Goal: Communication & Community: Answer question/provide support

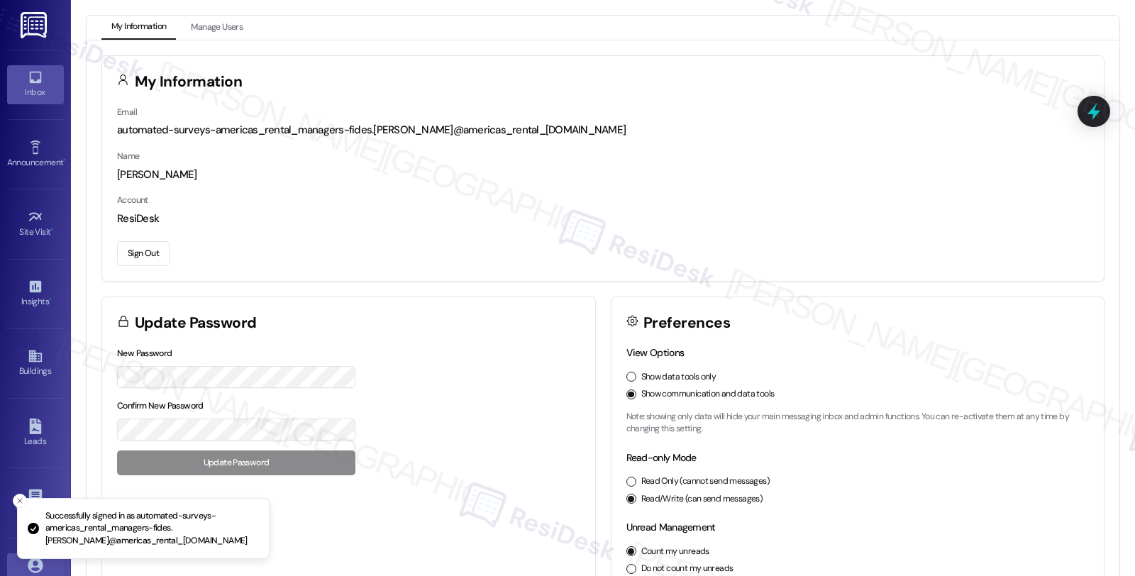
click at [33, 72] on icon at bounding box center [35, 78] width 12 height 12
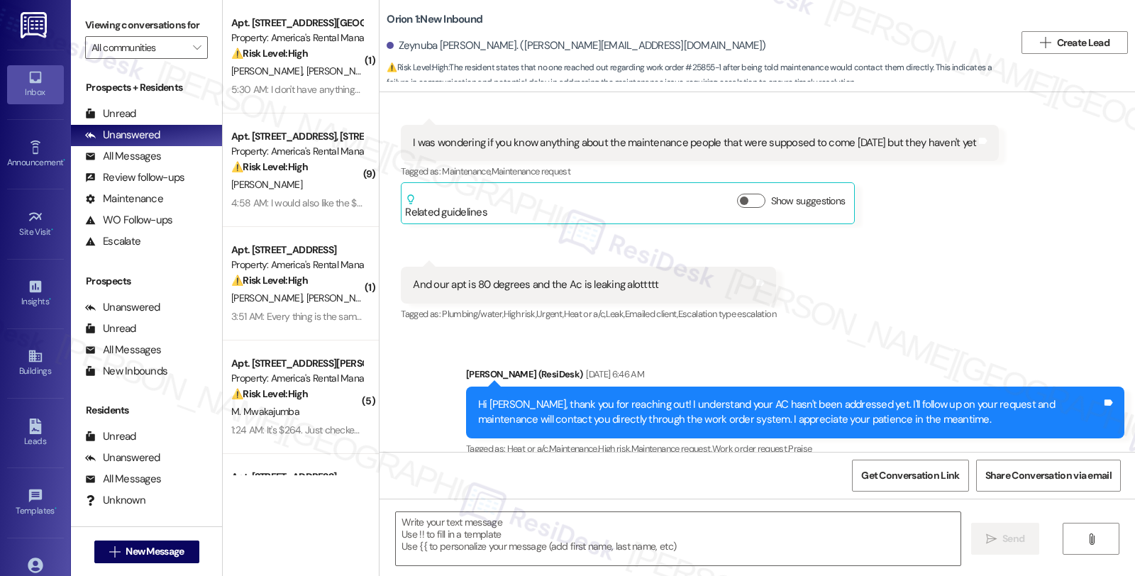
type textarea "Fetching suggested responses. Please feel free to read through the conversation…"
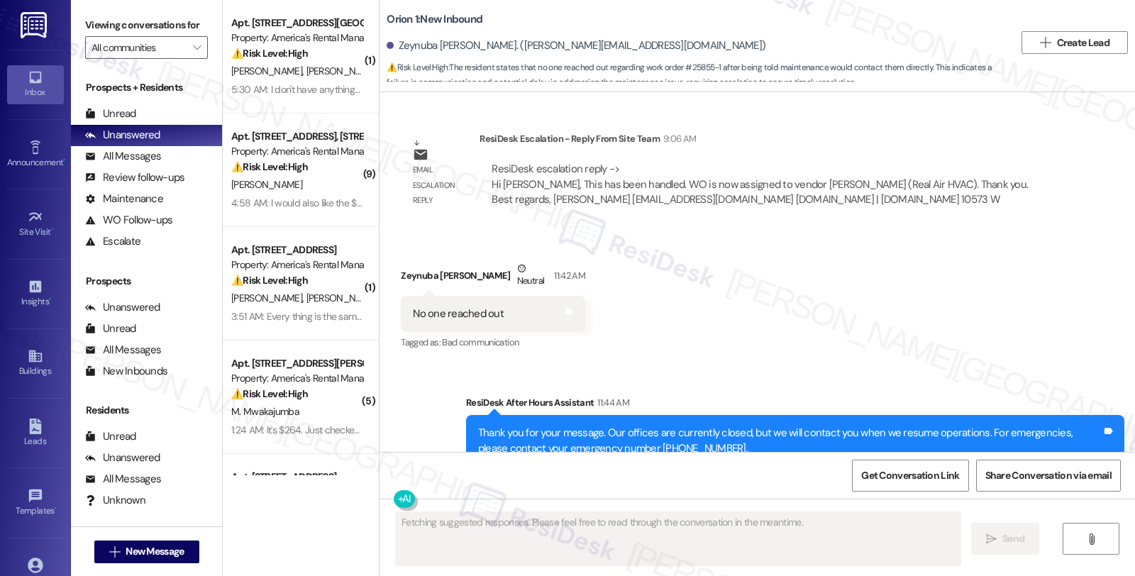
scroll to position [3291, 0]
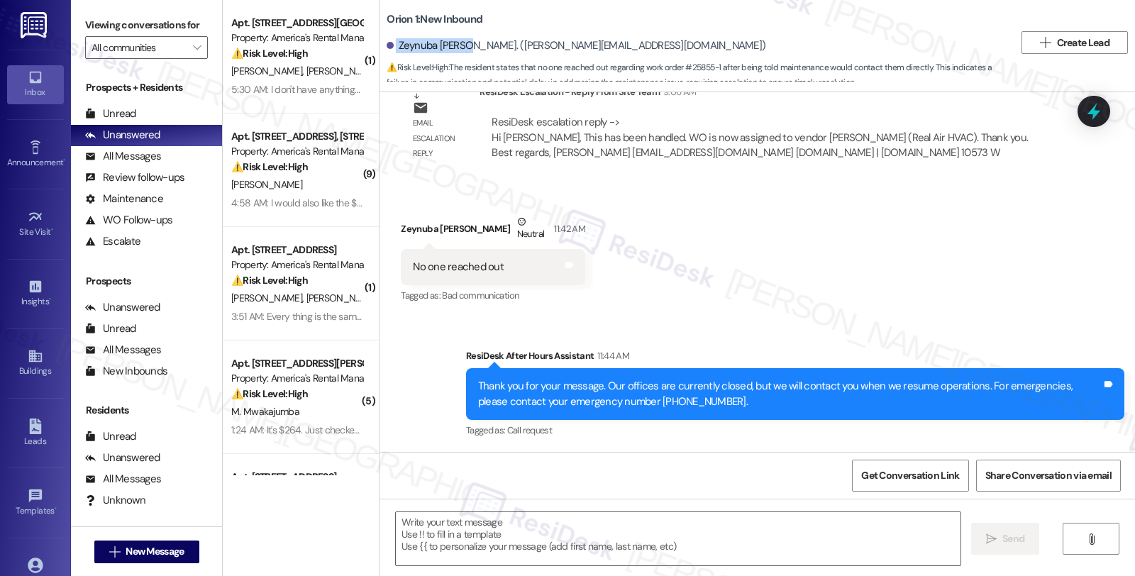
drag, startPoint x: 386, startPoint y: 43, endPoint x: 460, endPoint y: 43, distance: 73.8
click at [460, 43] on div "Zeynuba [PERSON_NAME]. ([PERSON_NAME][EMAIL_ADDRESS][DOMAIN_NAME])" at bounding box center [576, 45] width 379 height 15
click at [455, 45] on div "Zeynuba [PERSON_NAME]. ([PERSON_NAME][EMAIL_ADDRESS][DOMAIN_NAME])" at bounding box center [576, 45] width 379 height 15
click at [459, 47] on div "Zeynuba [PERSON_NAME]. ([PERSON_NAME][EMAIL_ADDRESS][DOMAIN_NAME])" at bounding box center [576, 45] width 379 height 15
copy div "Zeynuba [PERSON_NAME]"
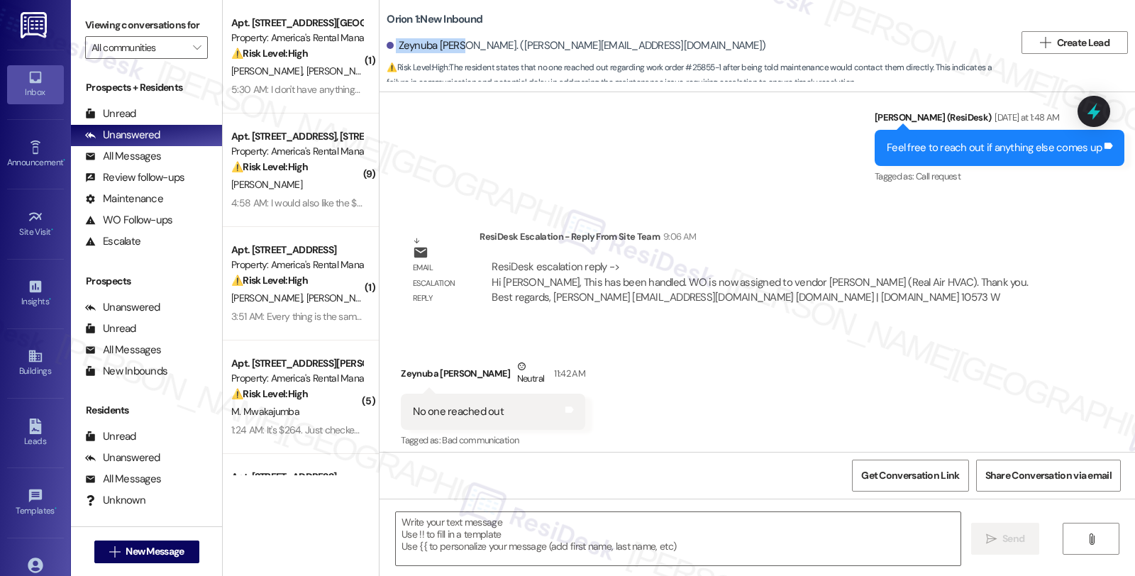
scroll to position [3133, 0]
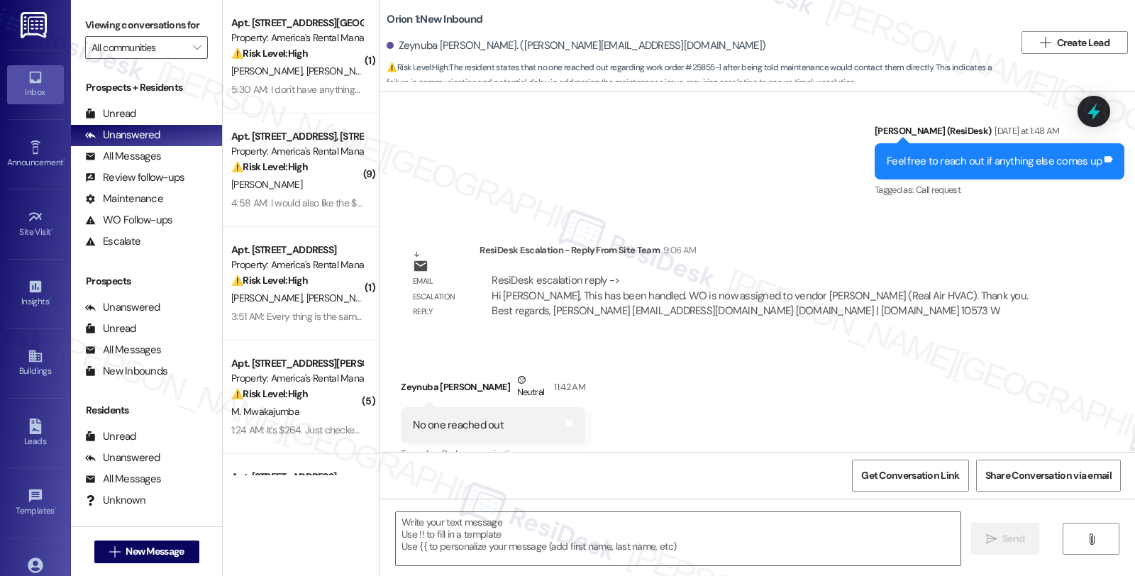
click at [420, 381] on div "Zeynuba [PERSON_NAME] Neutral 11:42 AM" at bounding box center [493, 389] width 184 height 35
copy div "Zeynuba"
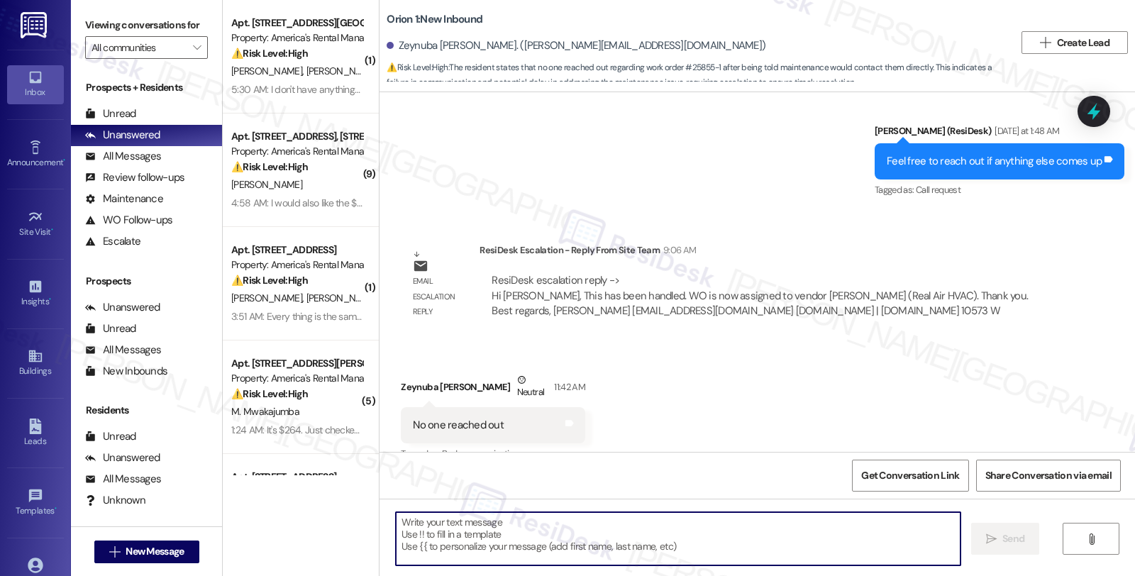
click at [487, 546] on textarea at bounding box center [678, 538] width 565 height 53
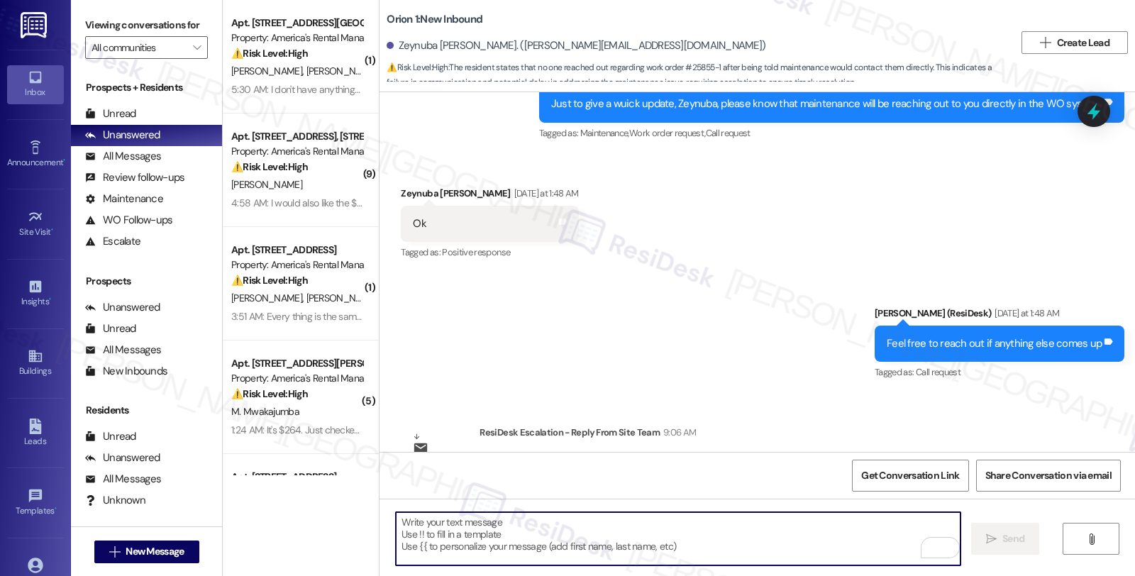
scroll to position [2897, 0]
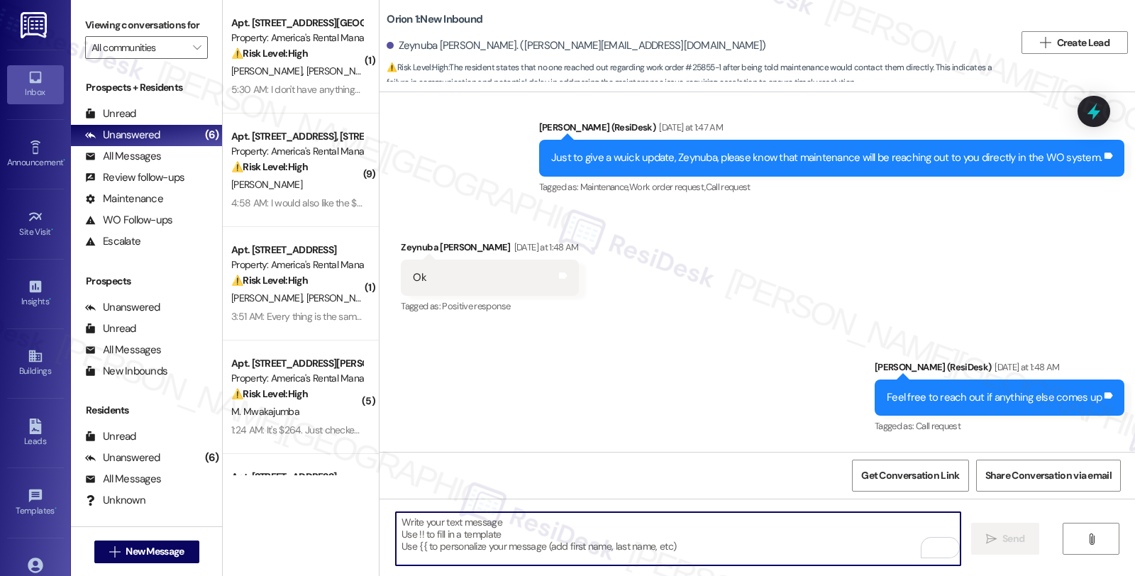
click at [572, 550] on textarea "To enrich screen reader interactions, please activate Accessibility in Grammarl…" at bounding box center [678, 538] width 565 height 53
paste textarea "Zeynuba"
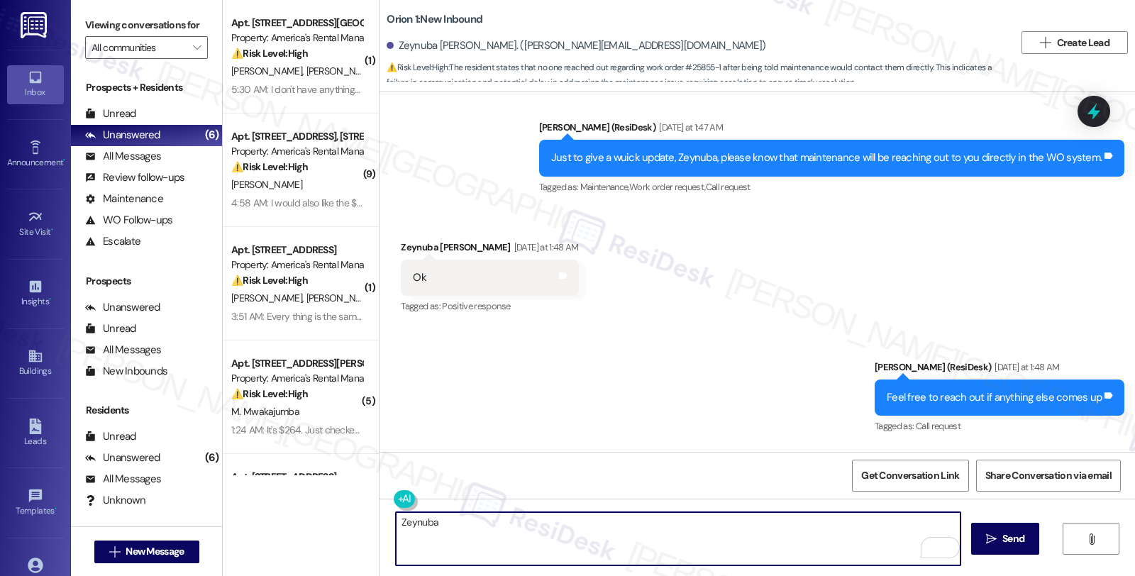
click at [396, 522] on textarea "Zeynuba" at bounding box center [678, 538] width 565 height 53
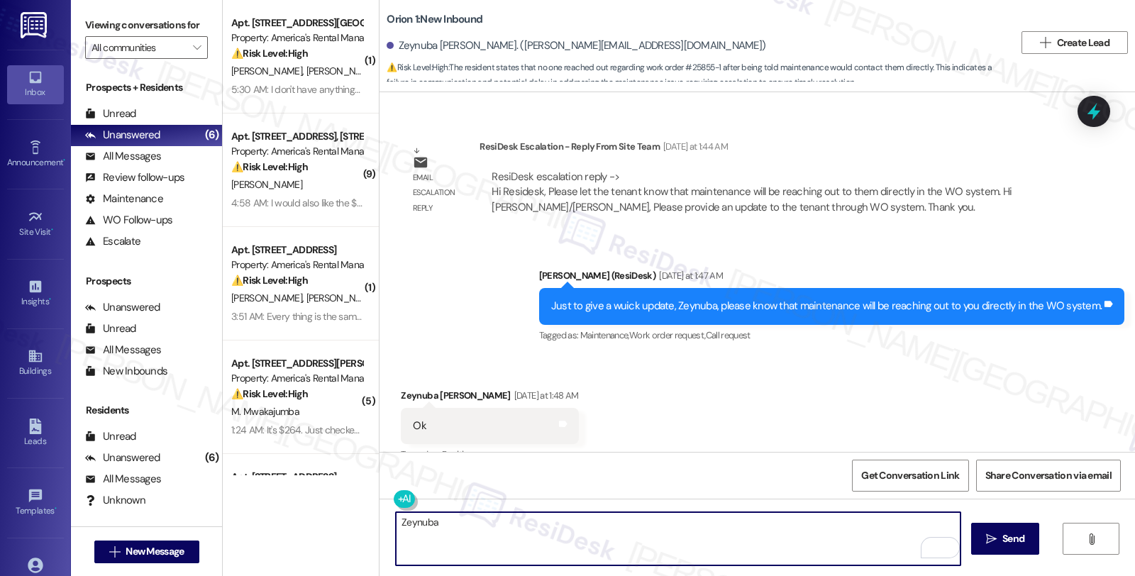
scroll to position [2740, 0]
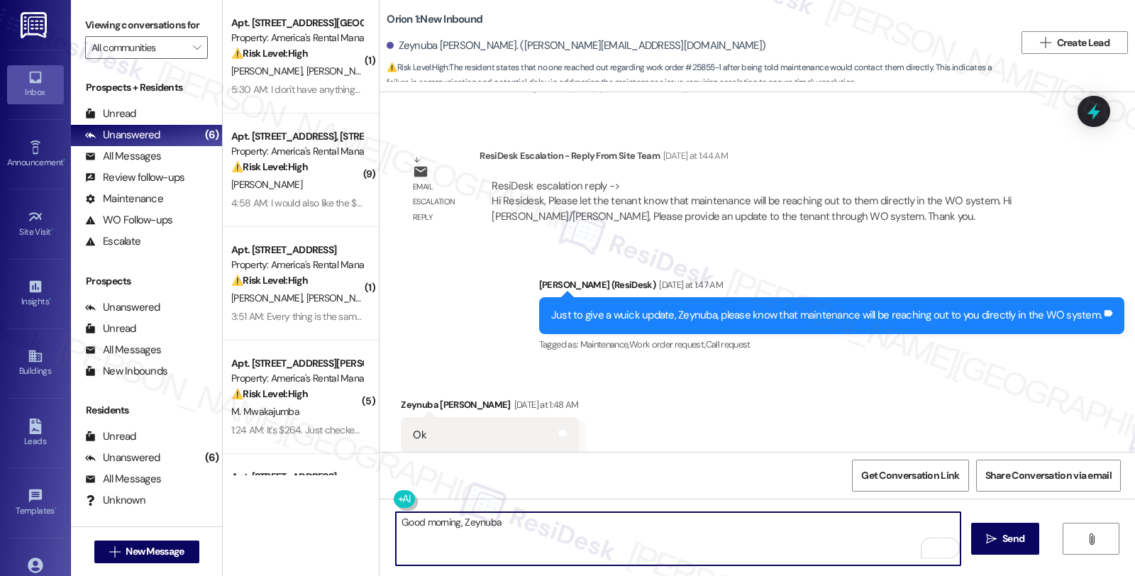
click at [526, 528] on textarea "Good morning, Zeynuba" at bounding box center [678, 538] width 565 height 53
click at [548, 521] on textarea "Good morning, Zeynuba. Thank you" at bounding box center [678, 538] width 565 height 53
click at [750, 523] on textarea "Good morning, Zeynuba. Thank you for letting me know. The work order has been a…" at bounding box center [678, 538] width 565 height 53
click at [752, 523] on textarea "Good morning, Zeynuba. Thank you for letting me know. The work order has been a…" at bounding box center [678, 538] width 565 height 53
click at [937, 521] on textarea "Good morning, Zeynuba. Thank you for letting me know. The work order has been a…" at bounding box center [678, 538] width 565 height 53
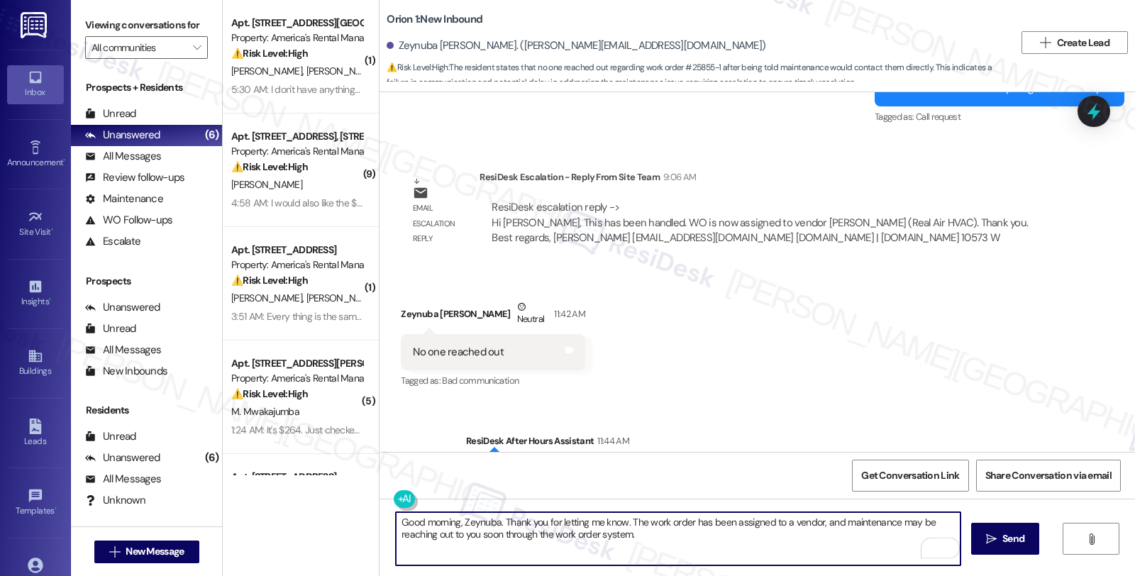
scroll to position [3291, 0]
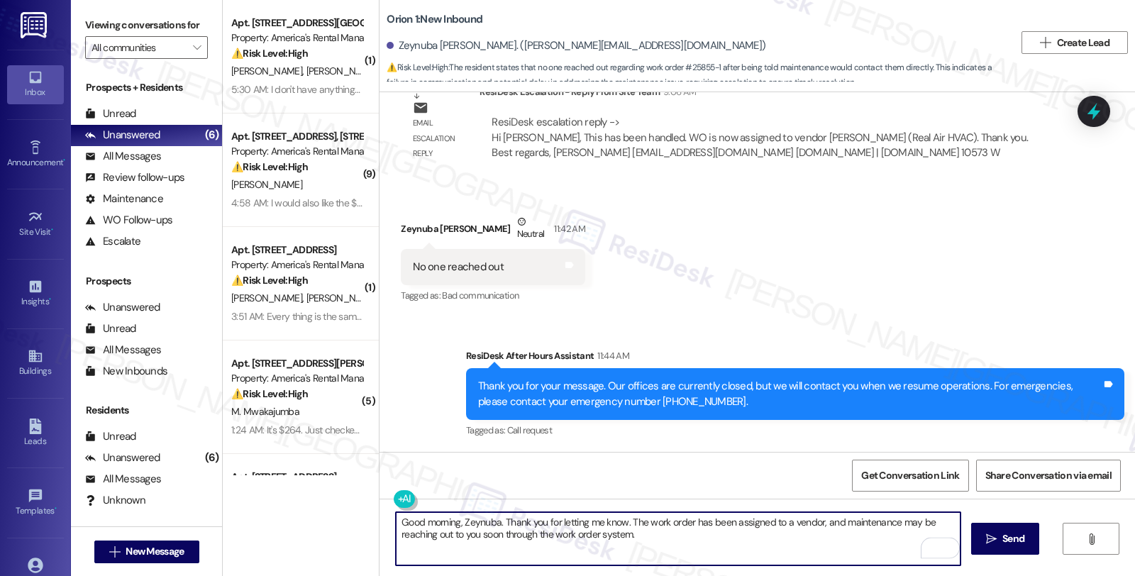
type textarea "Good morning, Zeynuba. Thank you for letting me know. The work order has been a…"
